Goal: Information Seeking & Learning: Learn about a topic

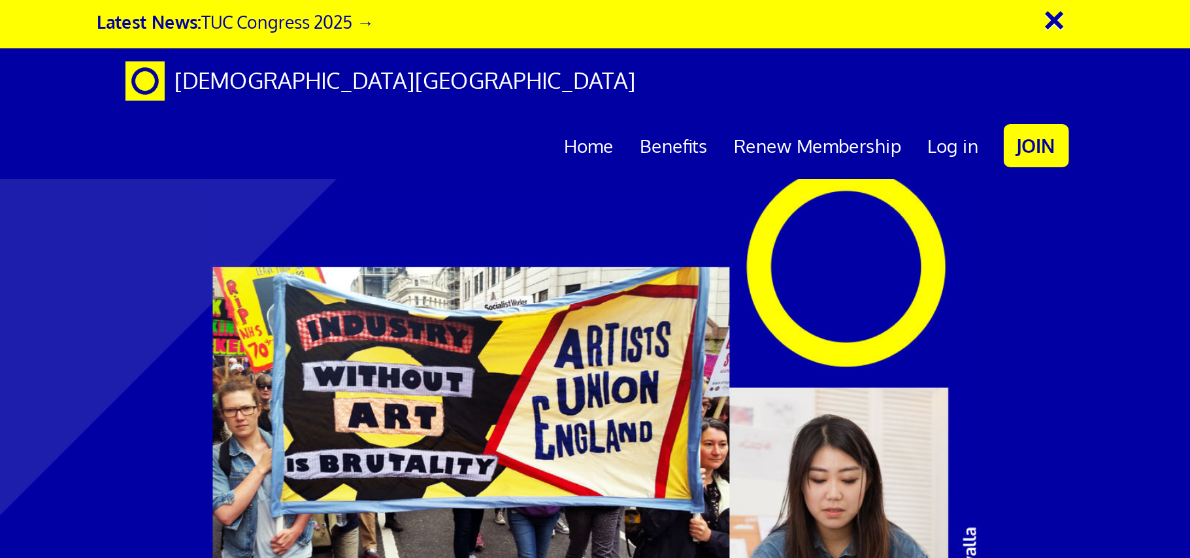
scroll to position [1167, 0]
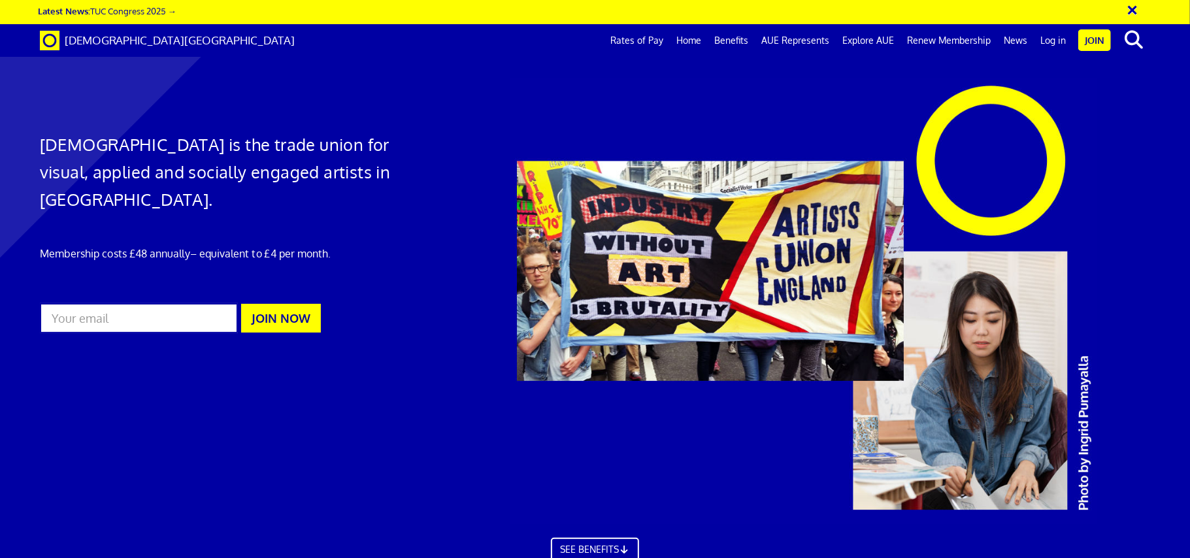
scroll to position [0, 226]
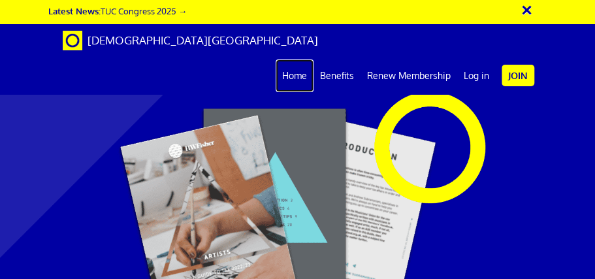
click at [293, 59] on link "Home" at bounding box center [295, 75] width 38 height 33
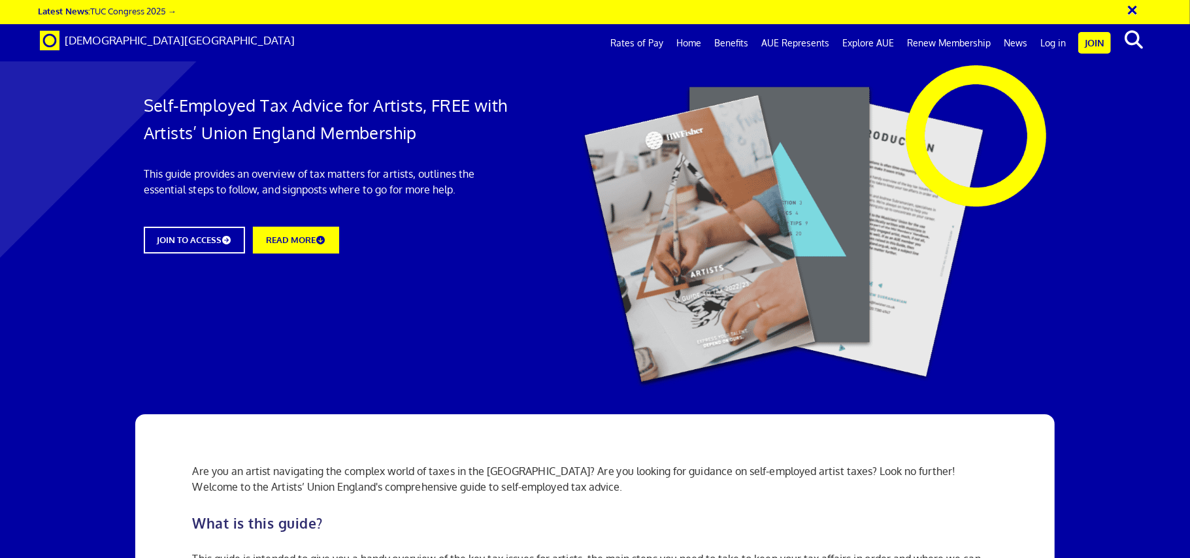
scroll to position [0, 226]
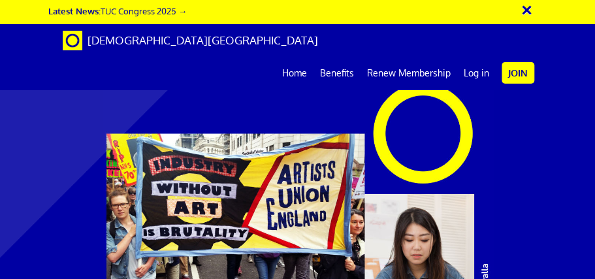
scroll to position [0, 24]
click at [528, 10] on button "×" at bounding box center [536, 8] width 33 height 22
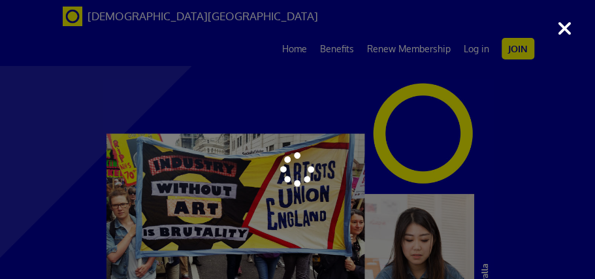
scroll to position [2540, 0]
click at [567, 29] on div at bounding box center [297, 139] width 595 height 279
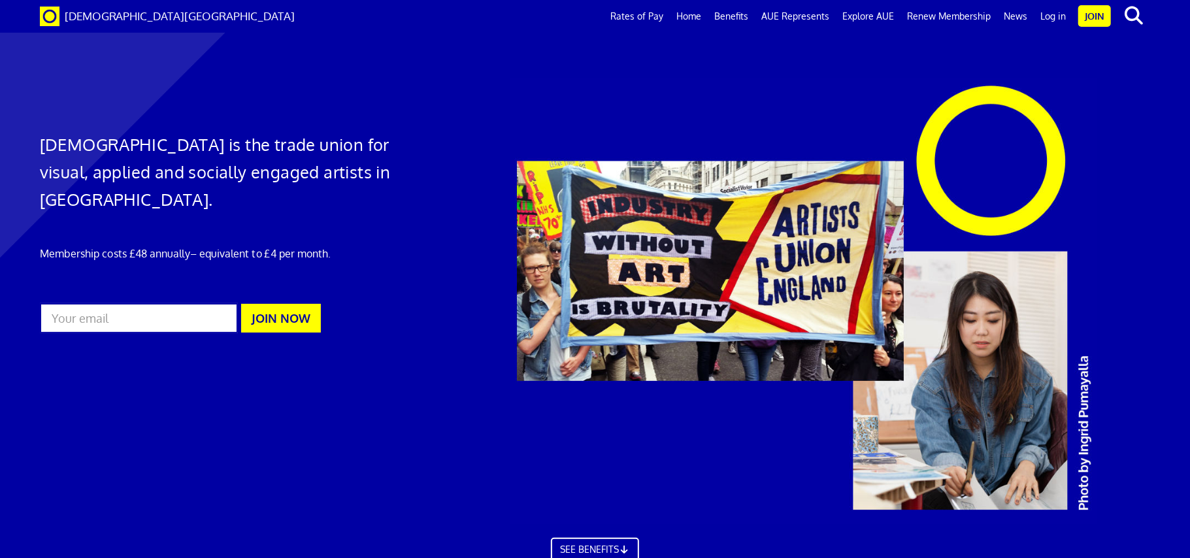
scroll to position [0, 226]
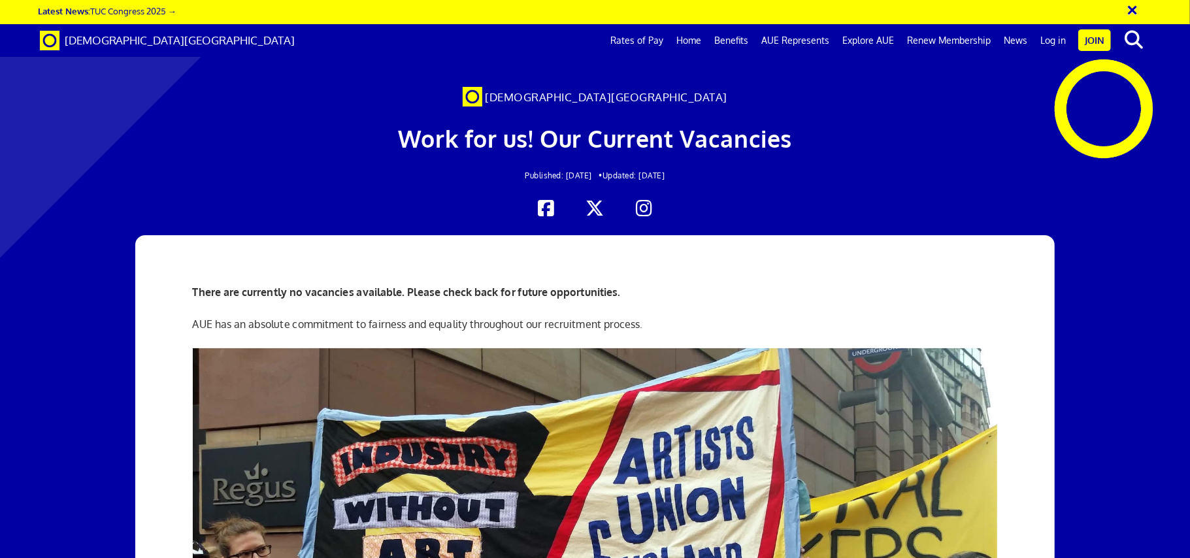
scroll to position [0, 17]
